Goal: Communication & Community: Participate in discussion

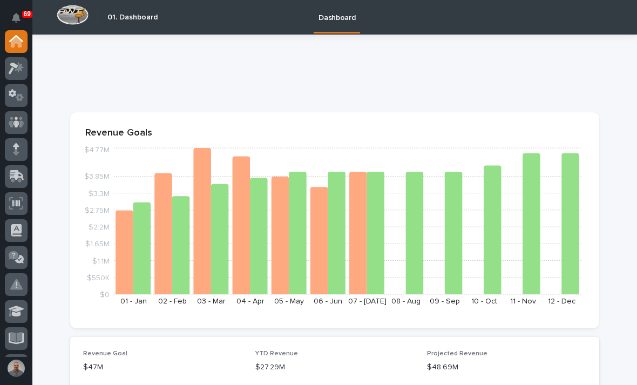
click at [24, 73] on icon at bounding box center [17, 68] width 16 height 12
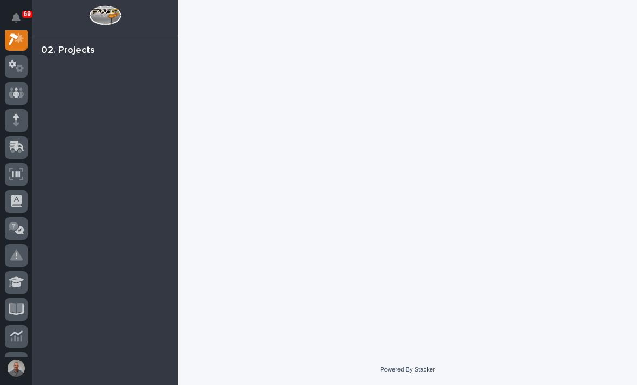
scroll to position [27, 0]
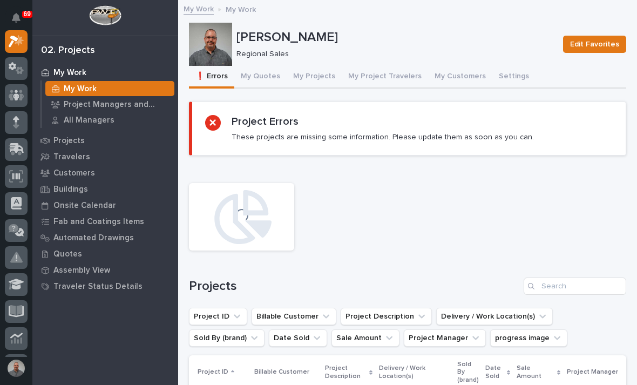
click at [308, 78] on button "My Projects" at bounding box center [314, 77] width 55 height 23
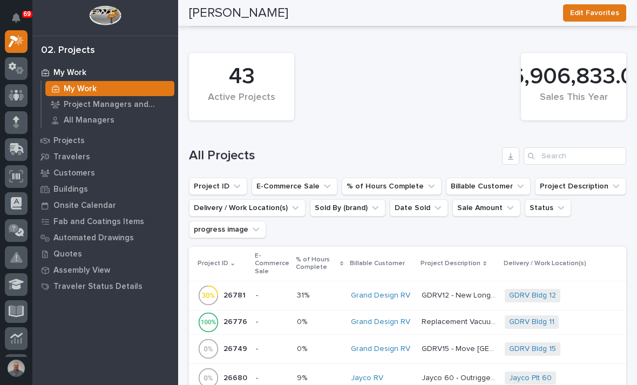
scroll to position [1401, 0]
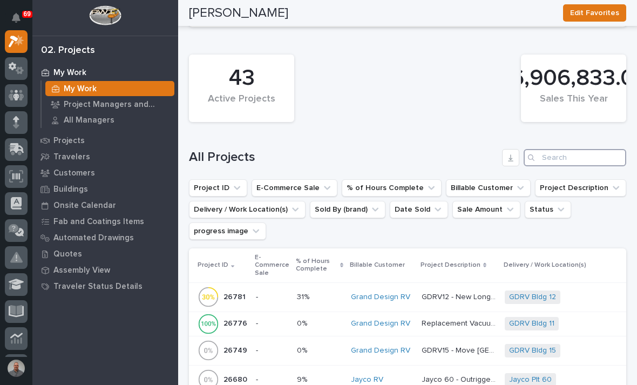
click at [576, 149] on input "Search" at bounding box center [575, 157] width 103 height 17
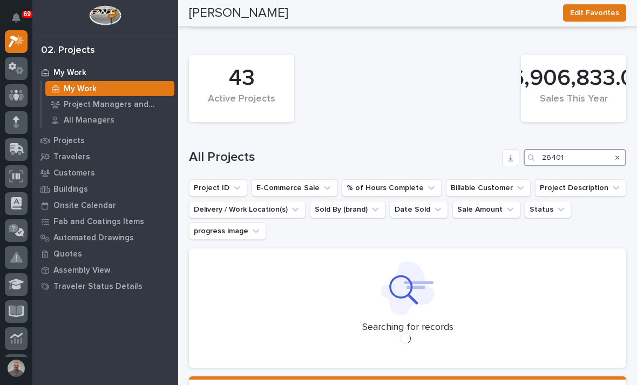
type input "26401"
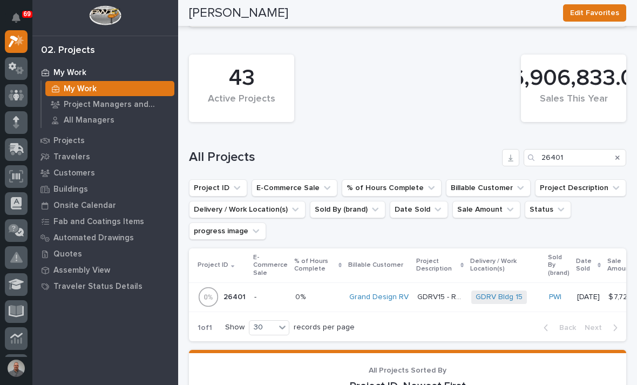
click at [331, 293] on p at bounding box center [317, 297] width 45 height 9
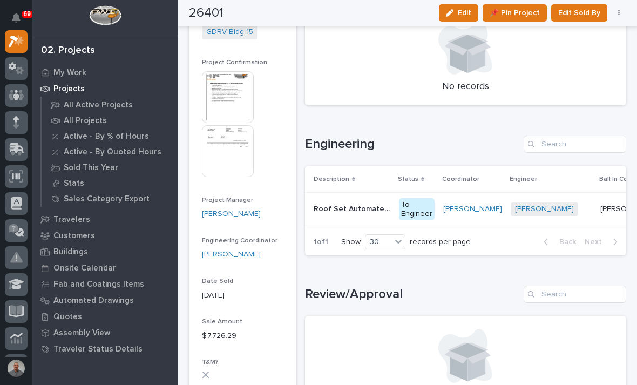
scroll to position [415, 0]
click at [450, 194] on td "Weston Hochstetler" at bounding box center [473, 210] width 68 height 33
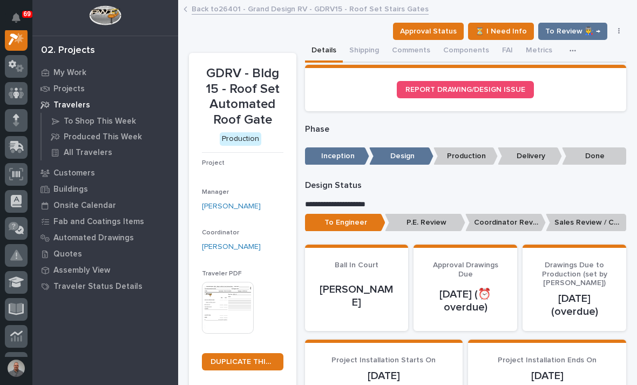
scroll to position [27, 0]
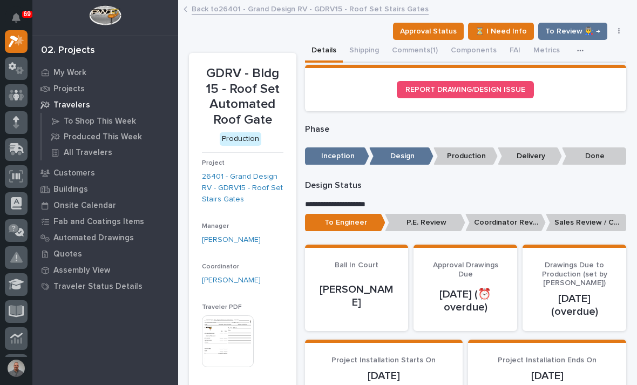
click at [410, 51] on button "Comments (1)" at bounding box center [415, 51] width 59 height 23
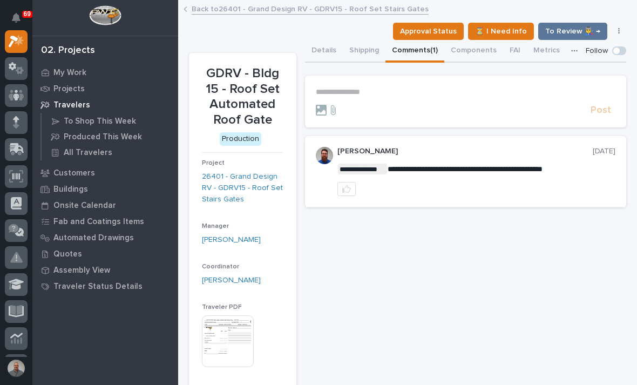
click at [379, 95] on p "**********" at bounding box center [466, 91] width 300 height 9
click at [365, 113] on span "Weston Hochstetler" at bounding box center [349, 115] width 60 height 8
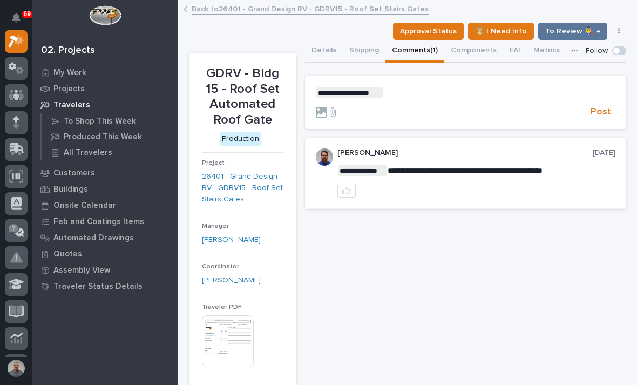
click at [418, 95] on p "**********" at bounding box center [466, 92] width 300 height 11
click at [424, 112] on span "Jack Erickson" at bounding box center [419, 116] width 60 height 8
click at [474, 98] on p "**********" at bounding box center [466, 92] width 300 height 11
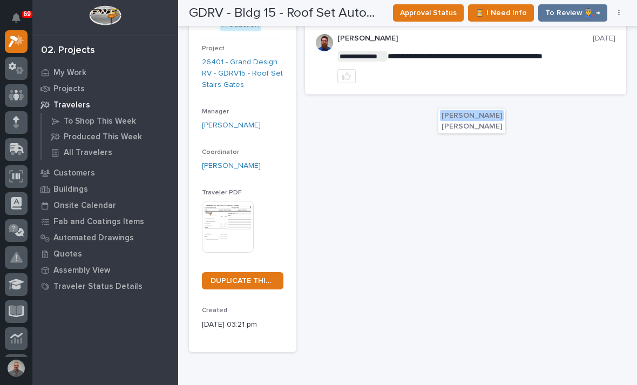
click at [467, 114] on span "Adam Yutzy" at bounding box center [472, 116] width 60 height 8
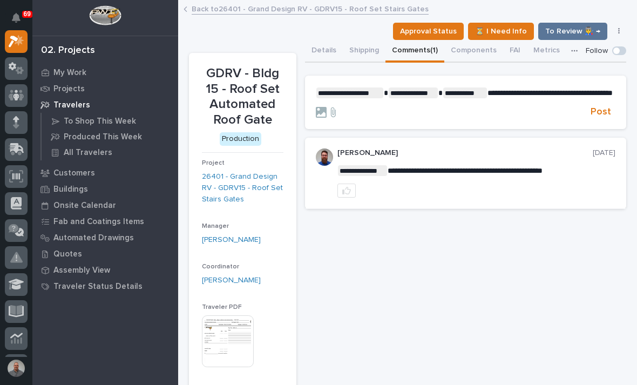
click at [602, 118] on span "Post" at bounding box center [601, 112] width 21 height 12
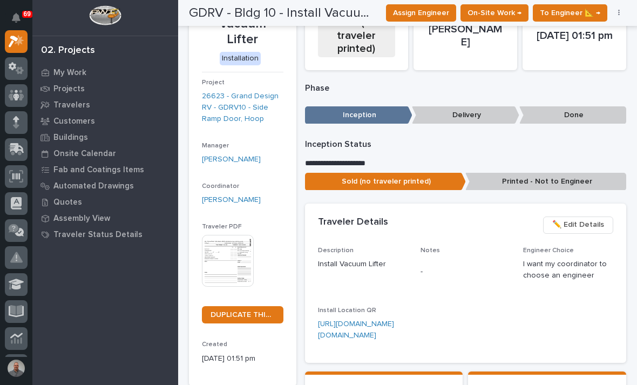
scroll to position [79, 0]
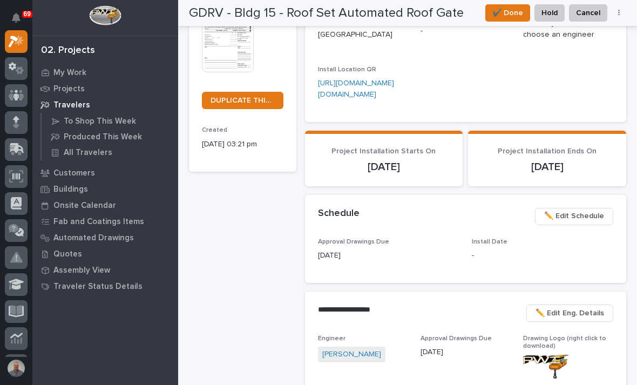
scroll to position [293, 0]
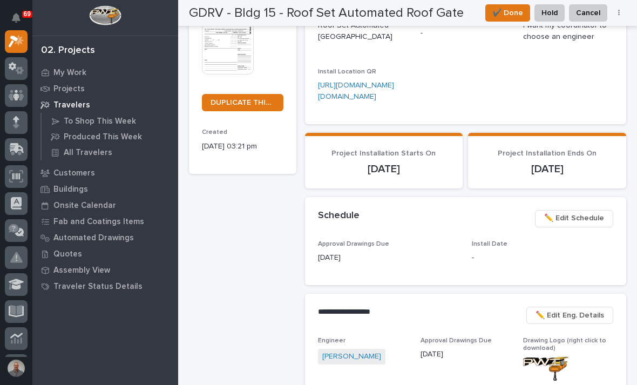
click at [571, 248] on p "Install Date" at bounding box center [542, 244] width 141 height 8
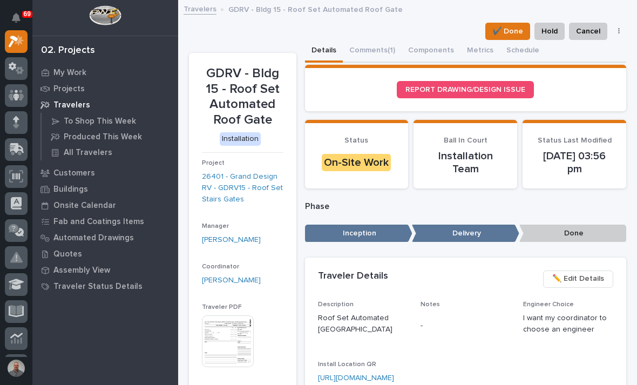
scroll to position [0, 0]
